Goal: Task Accomplishment & Management: Use online tool/utility

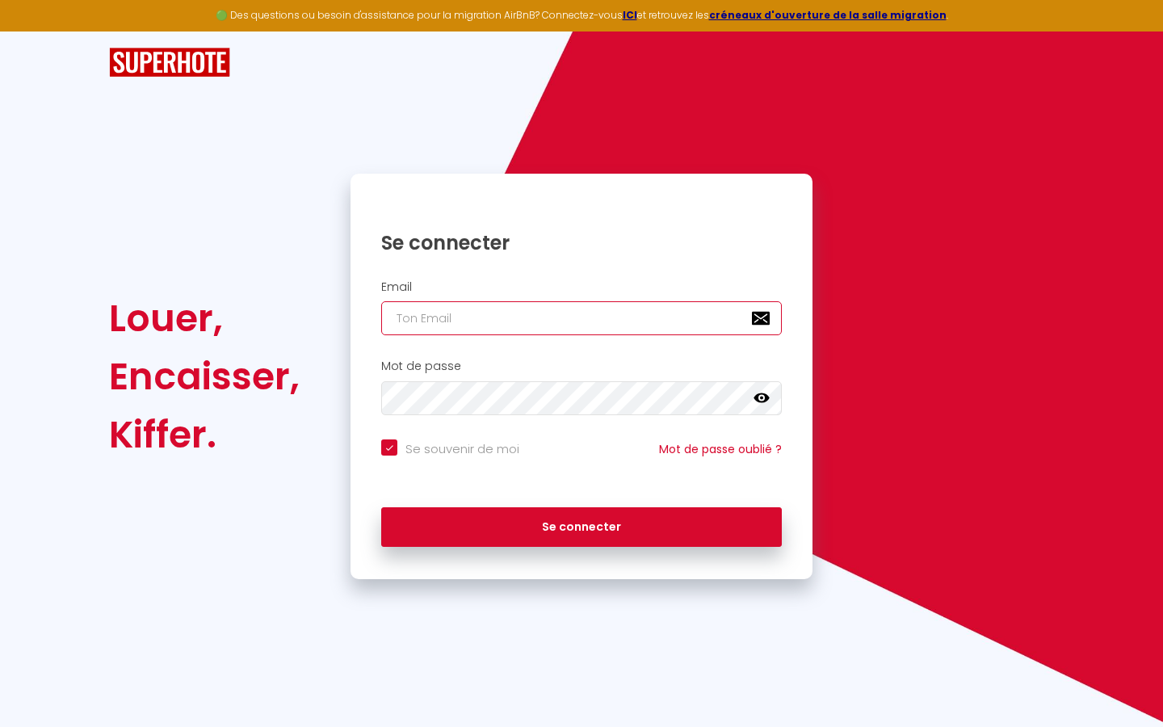
type input "l"
checkbox input "true"
type input "le"
checkbox input "true"
type input "les"
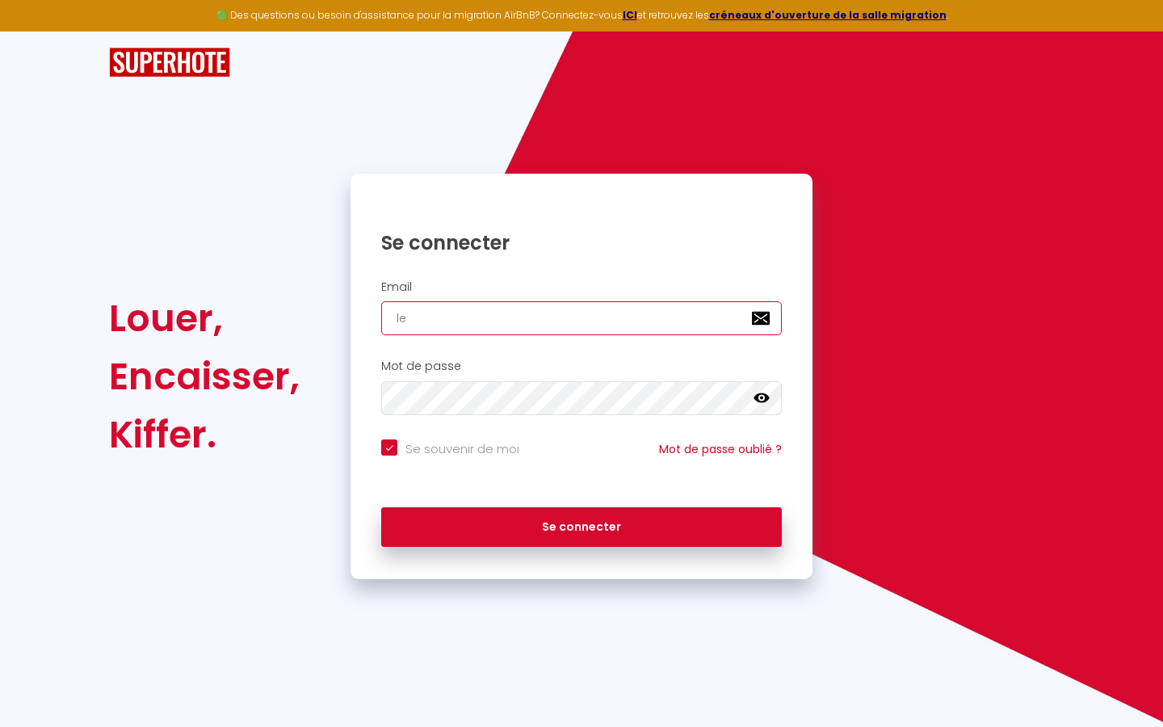
checkbox input "true"
type input "lesp"
checkbox input "true"
type input "lespa"
checkbox input "true"
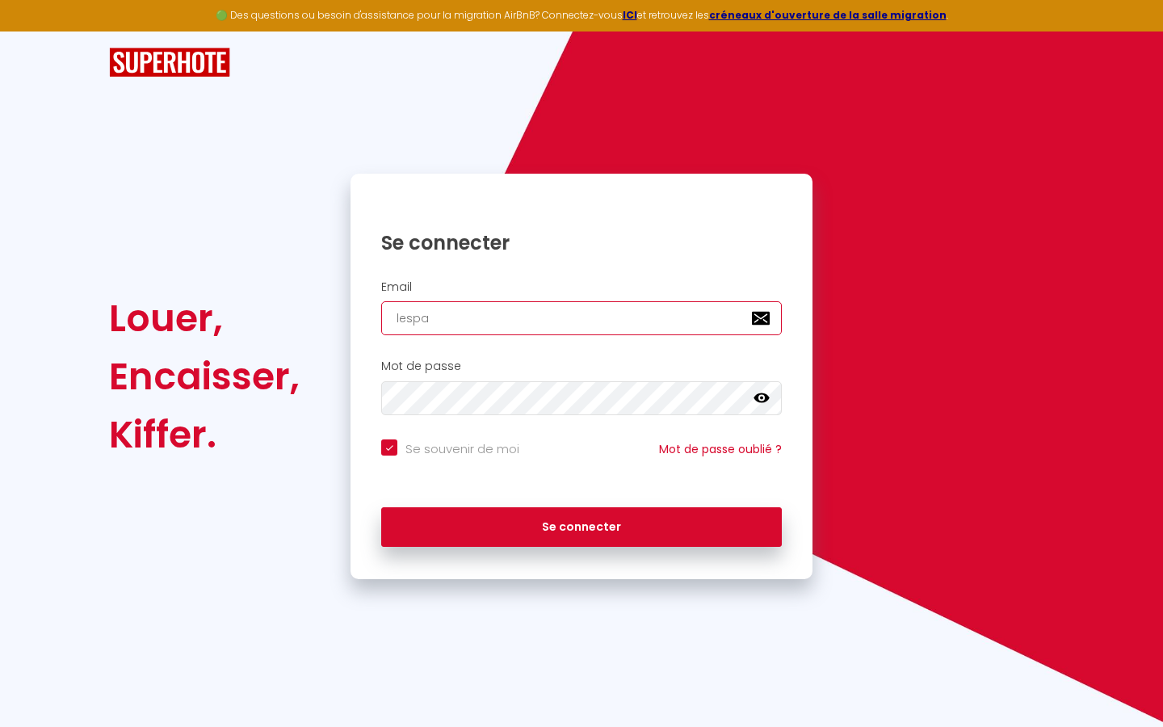
type input "lespac"
checkbox input "true"
type input "lespace"
checkbox input "true"
type input "lespaced"
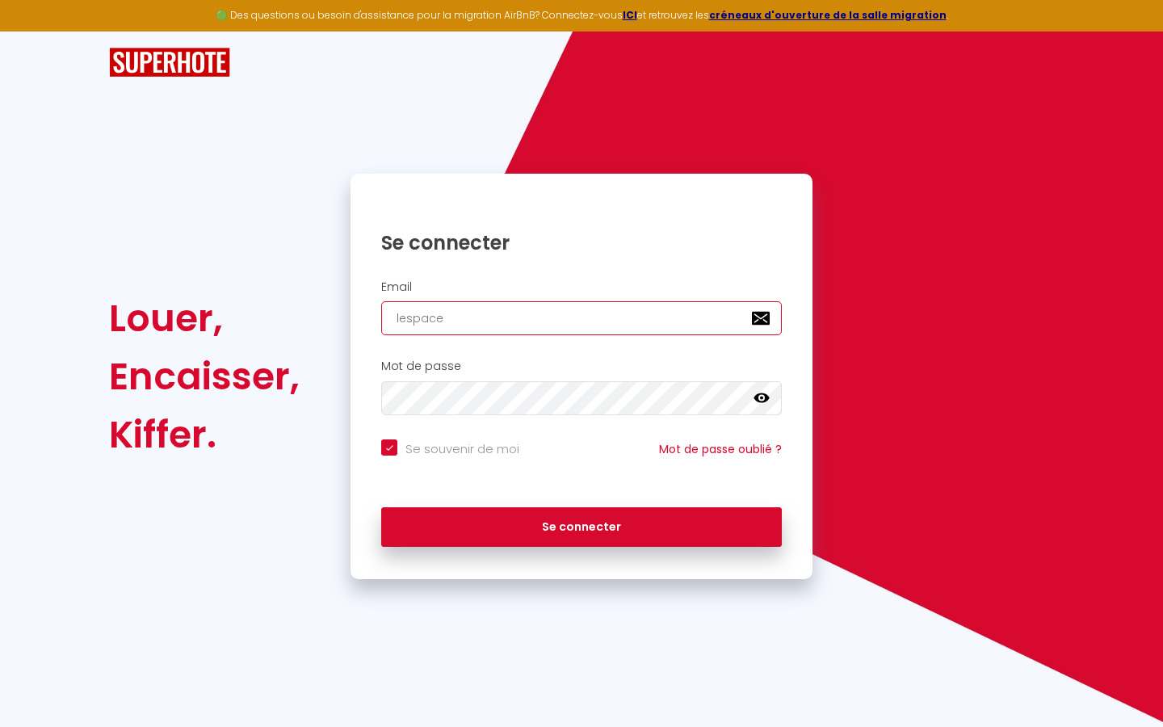
checkbox input "true"
type input "lespacede"
checkbox input "true"
type input "lespacedet"
checkbox input "true"
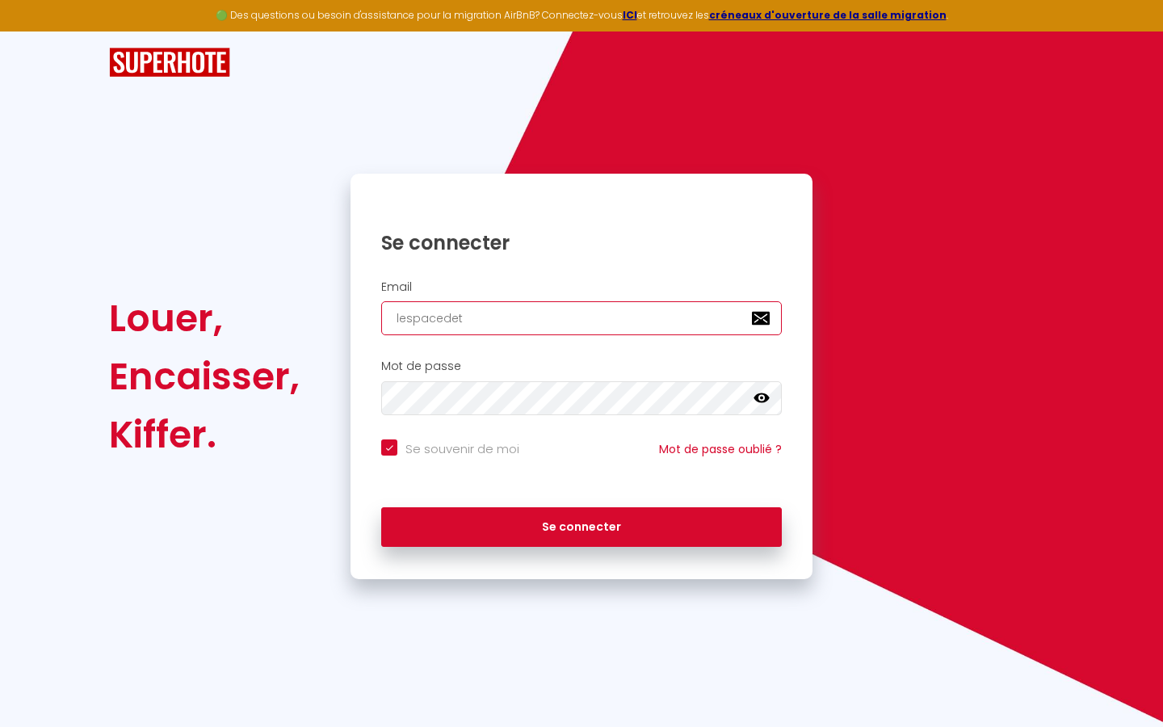
type input "lespacedete"
checkbox input "true"
type input "lespacedeten"
checkbox input "true"
type input "lespacedetent"
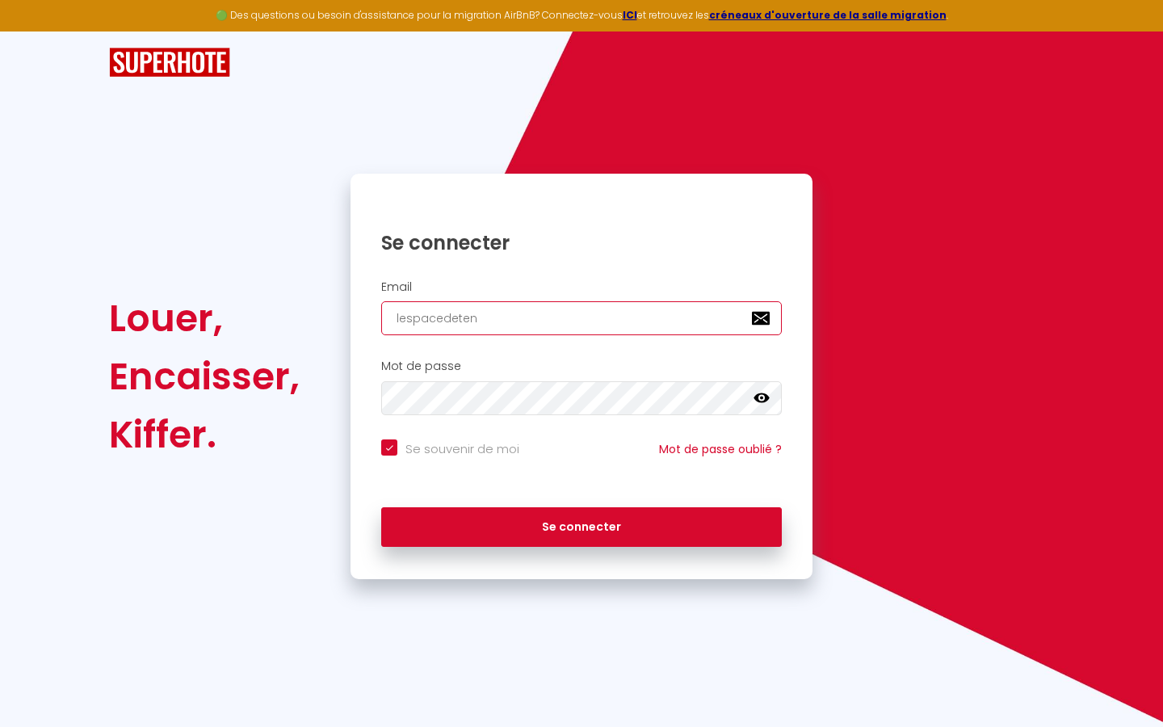
checkbox input "true"
type input "lespacedetente"
checkbox input "true"
type input "lespacedetente@"
checkbox input "true"
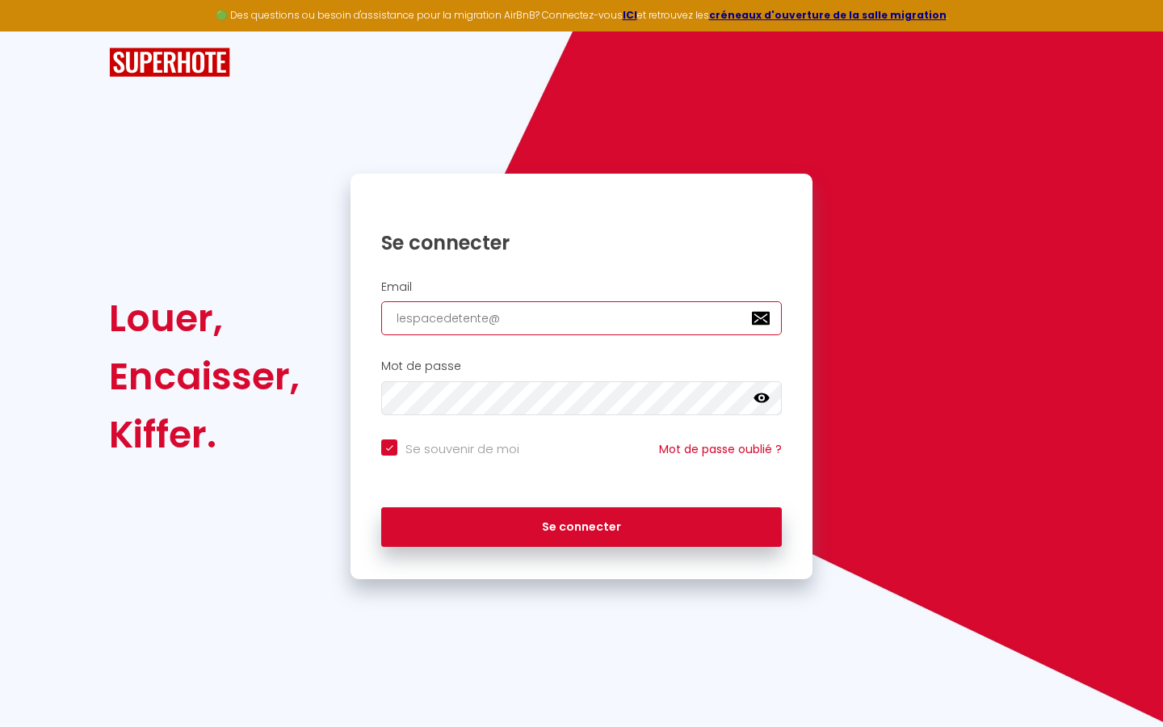
type input "lespacedetente@g"
checkbox input "true"
type input "lespacedetente@gm"
checkbox input "true"
type input "lespacedetente@gma"
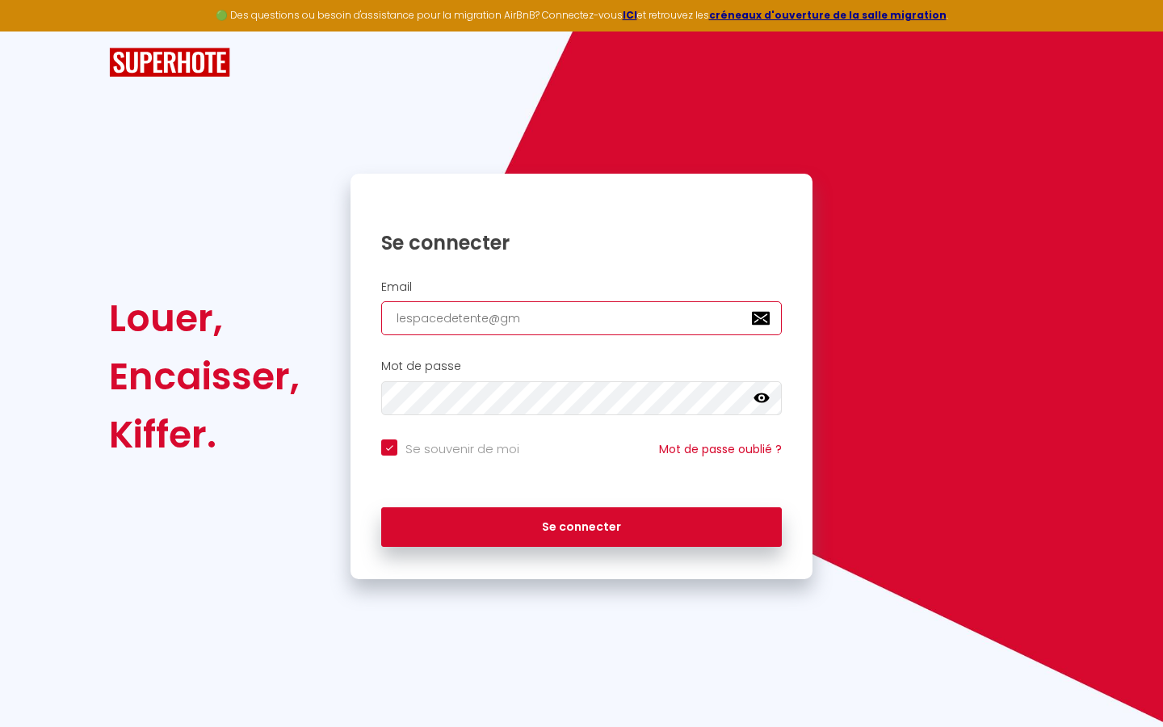
checkbox input "true"
type input "lespacedetente@gmai"
checkbox input "true"
type input "[EMAIL_ADDRESS]"
checkbox input "true"
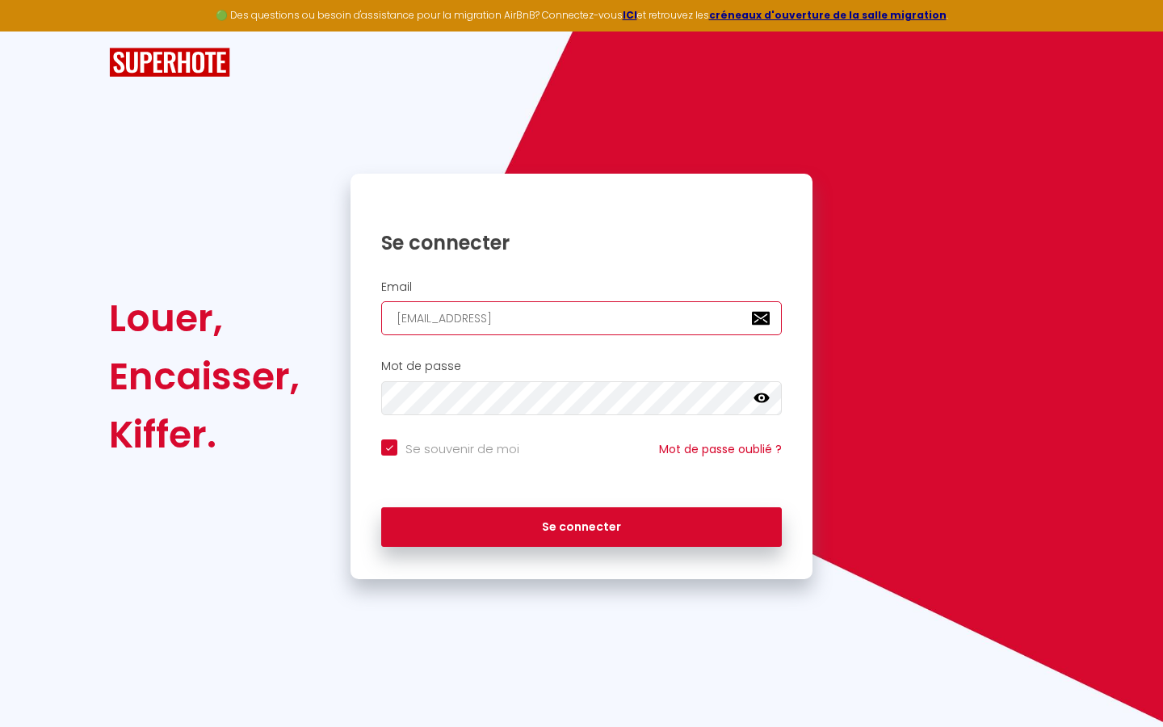
type input "[EMAIL_ADDRESS]."
checkbox input "true"
type input "lespacedetente@gmail.c"
checkbox input "true"
type input "[EMAIL_ADDRESS][DOMAIN_NAME]"
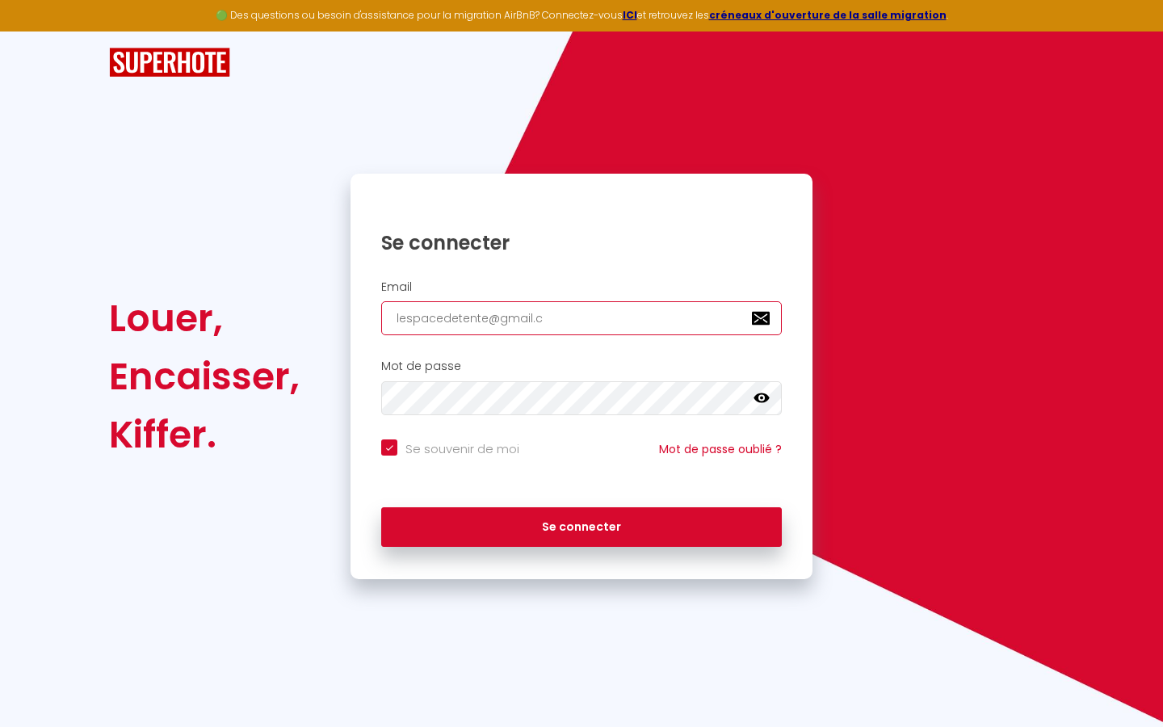
checkbox input "true"
type input "[EMAIL_ADDRESS][DOMAIN_NAME]"
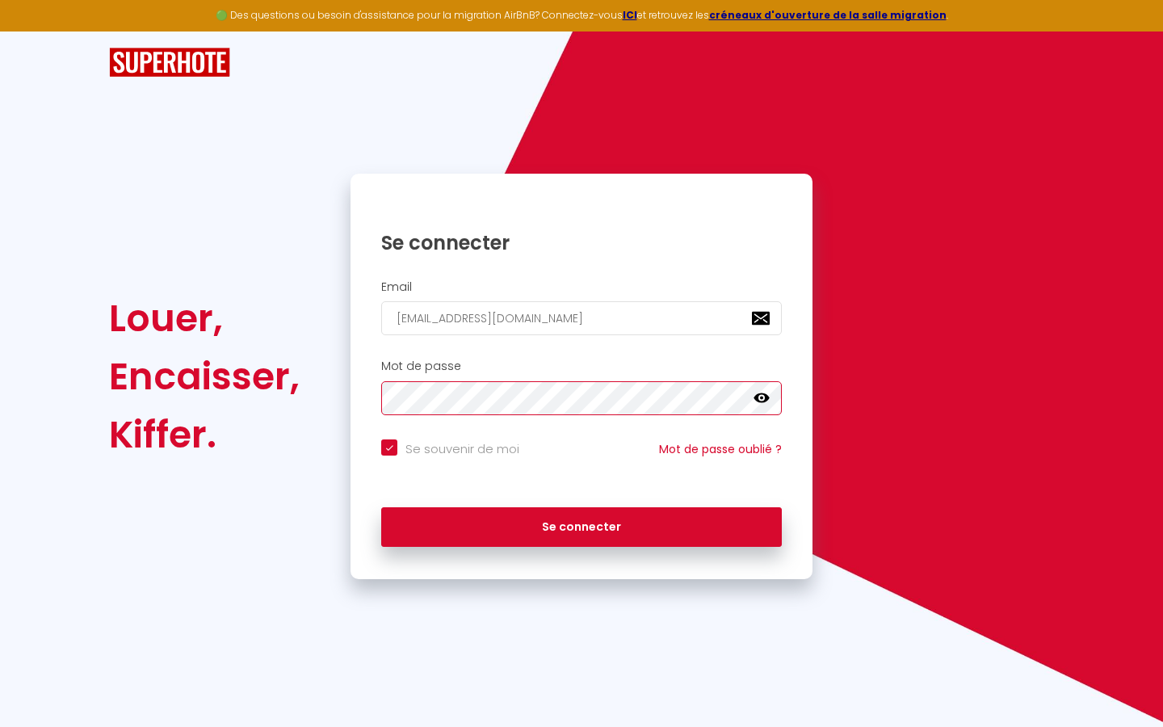
checkbox input "true"
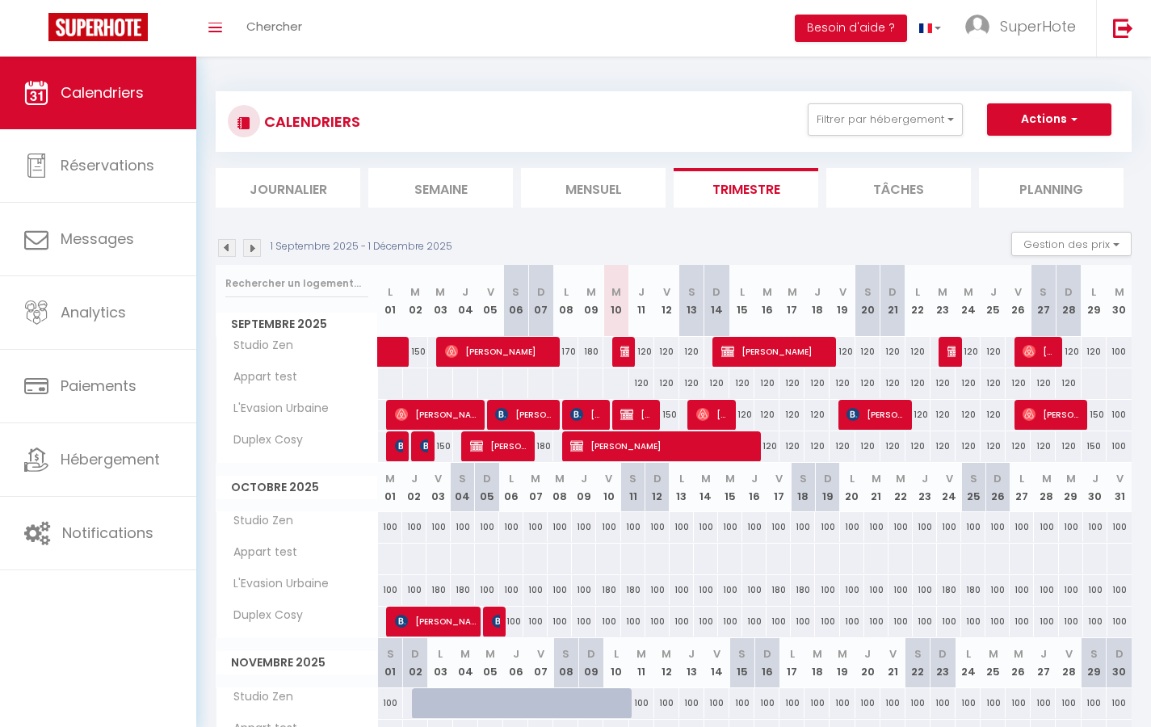
select select
